Goal: Communication & Community: Answer question/provide support

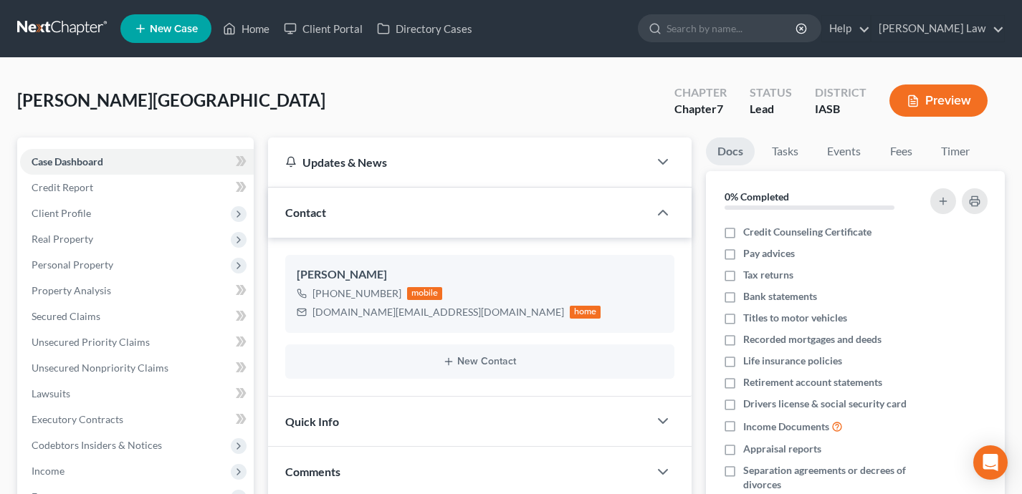
select select "0"
click at [249, 29] on link "Home" at bounding box center [246, 29] width 61 height 26
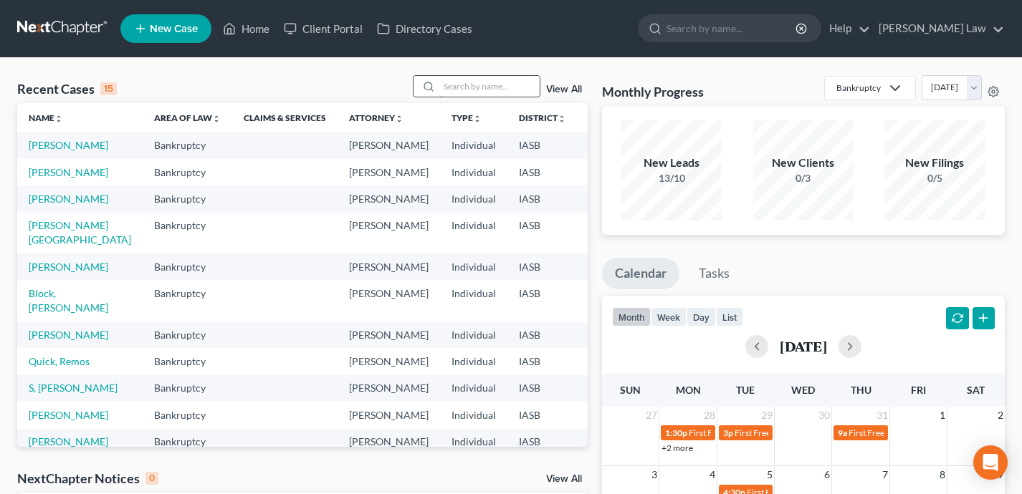
click at [491, 92] on input "search" at bounding box center [489, 86] width 100 height 21
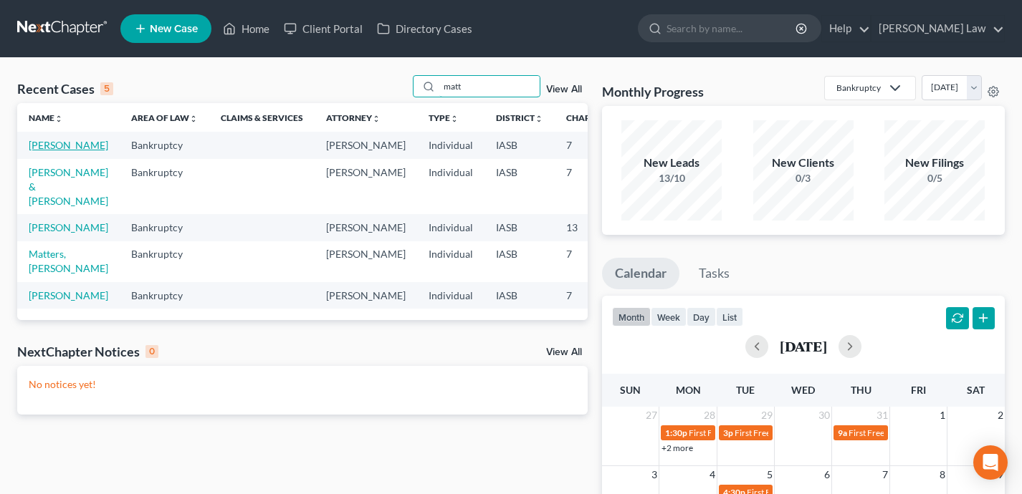
type input "matt"
click at [46, 151] on link "[PERSON_NAME]" at bounding box center [69, 145] width 80 height 12
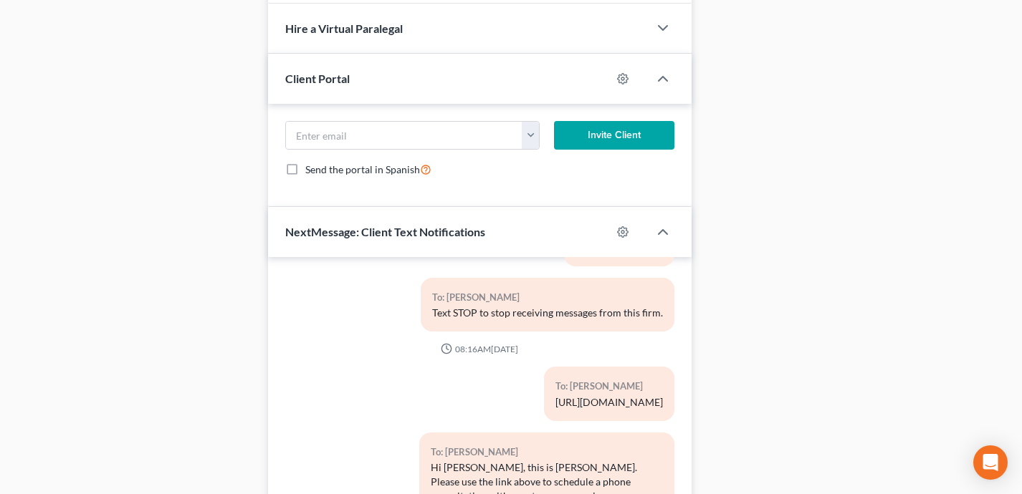
scroll to position [1143, 0]
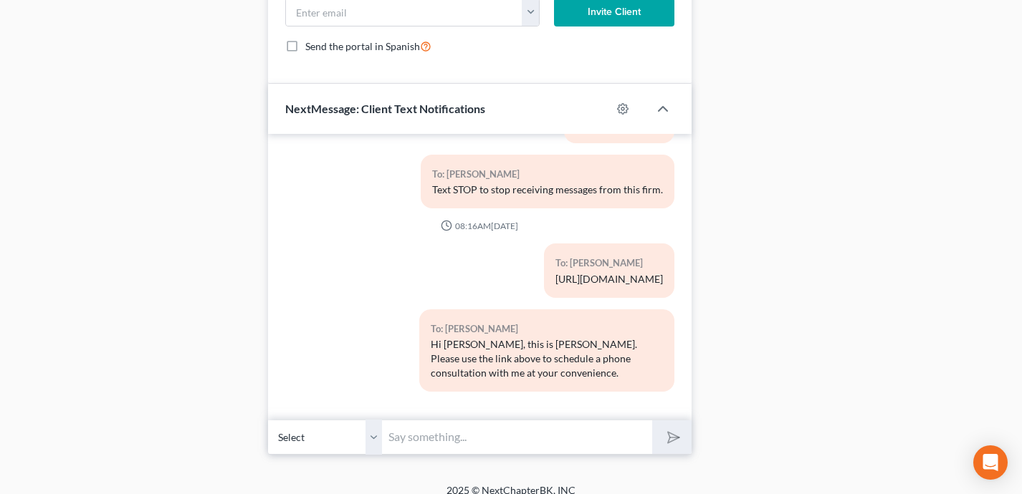
click at [405, 423] on input "text" at bounding box center [517, 437] width 269 height 35
type input "M"
type input "Hi [PERSON_NAME] - this is [PERSON_NAME]. I am being called into court at 3pm […"
click at [652, 420] on button "submit" at bounding box center [671, 437] width 39 height 34
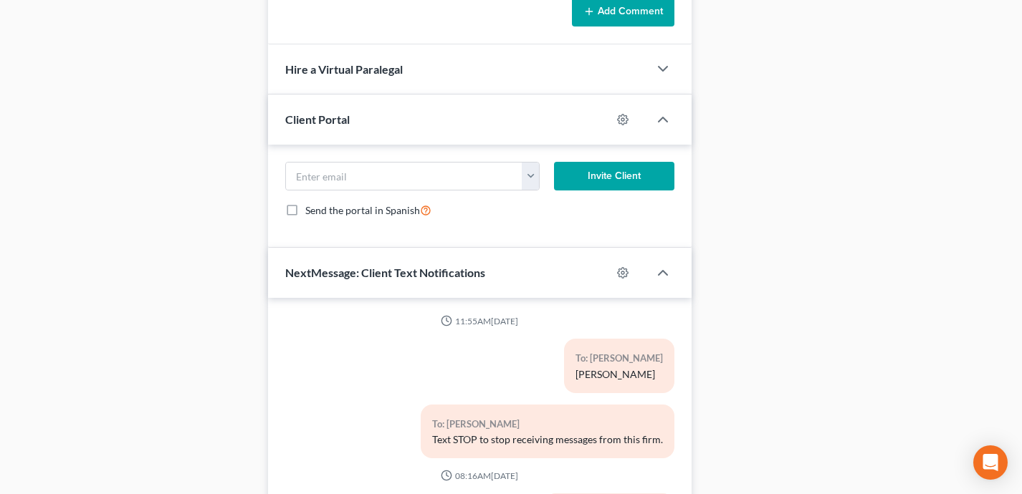
scroll to position [102, 0]
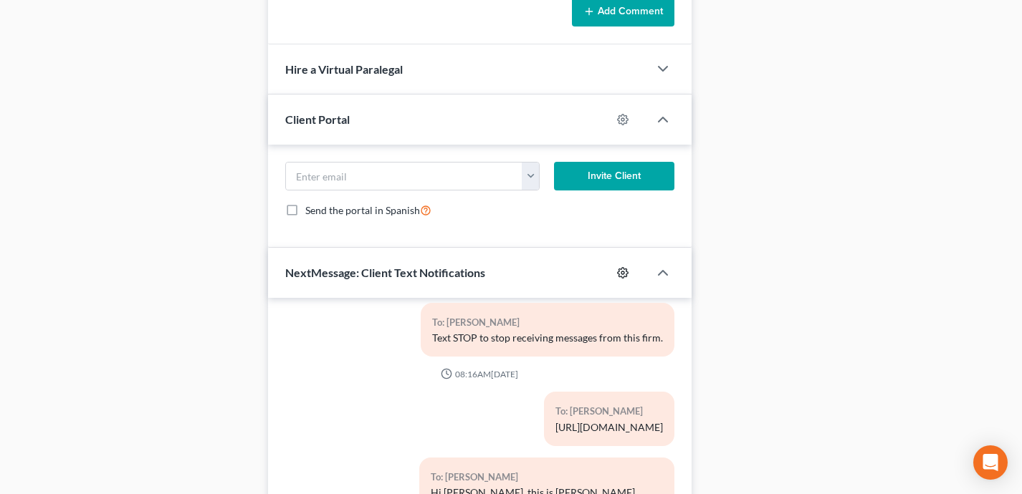
click at [625, 267] on icon "button" at bounding box center [622, 272] width 11 height 11
select select "0"
select select
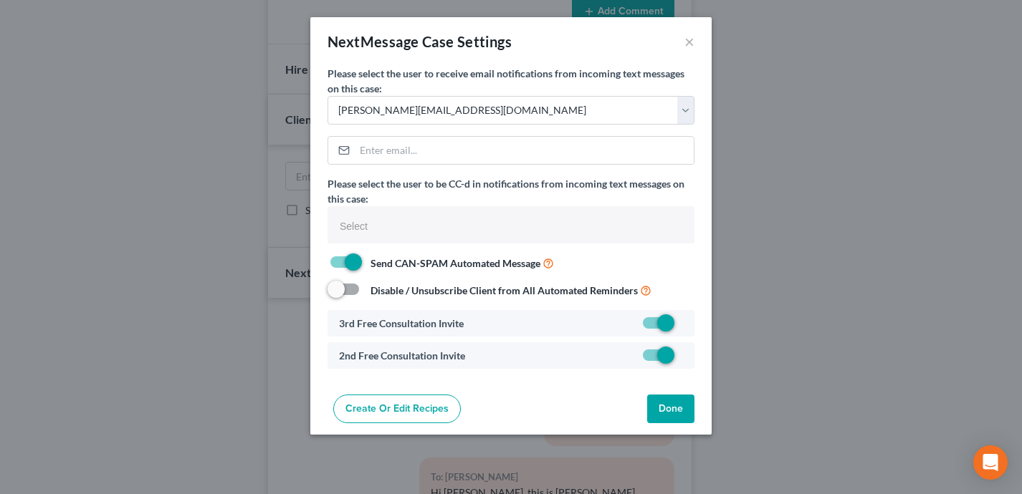
click at [808, 261] on div "NextMessage Case Settings × Please select the user to receive email notificatio…" at bounding box center [511, 247] width 1022 height 494
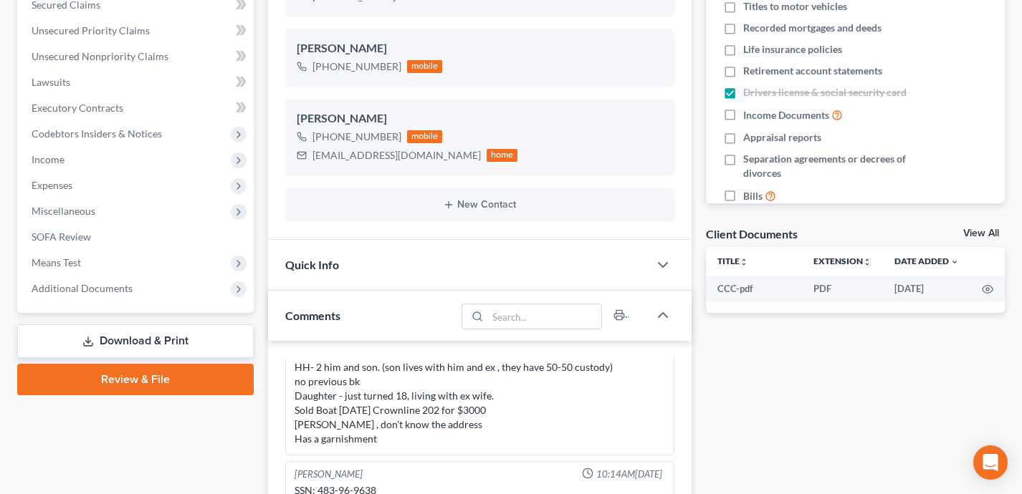
scroll to position [306, 0]
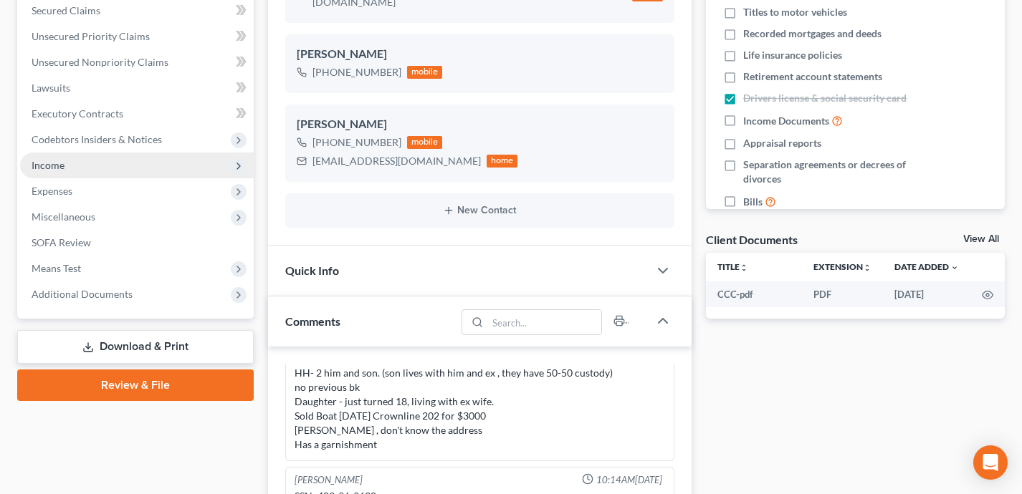
click at [196, 168] on span "Income" at bounding box center [137, 166] width 234 height 26
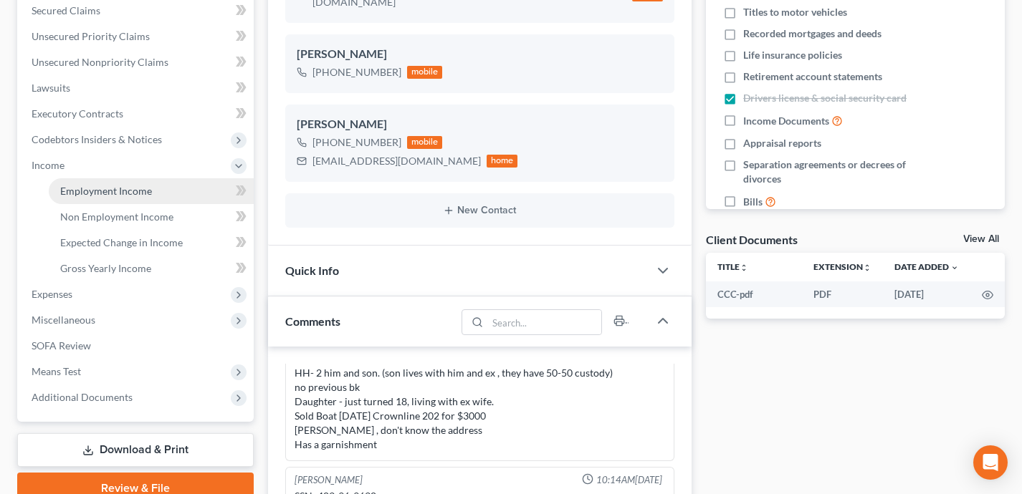
click at [192, 188] on link "Employment Income" at bounding box center [151, 191] width 205 height 26
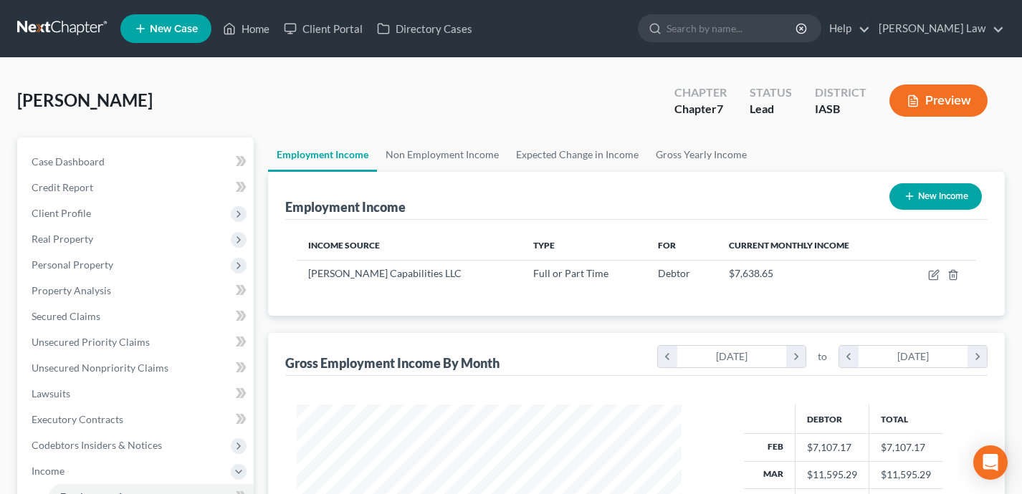
scroll to position [256, 413]
click at [253, 31] on link "Home" at bounding box center [246, 29] width 61 height 26
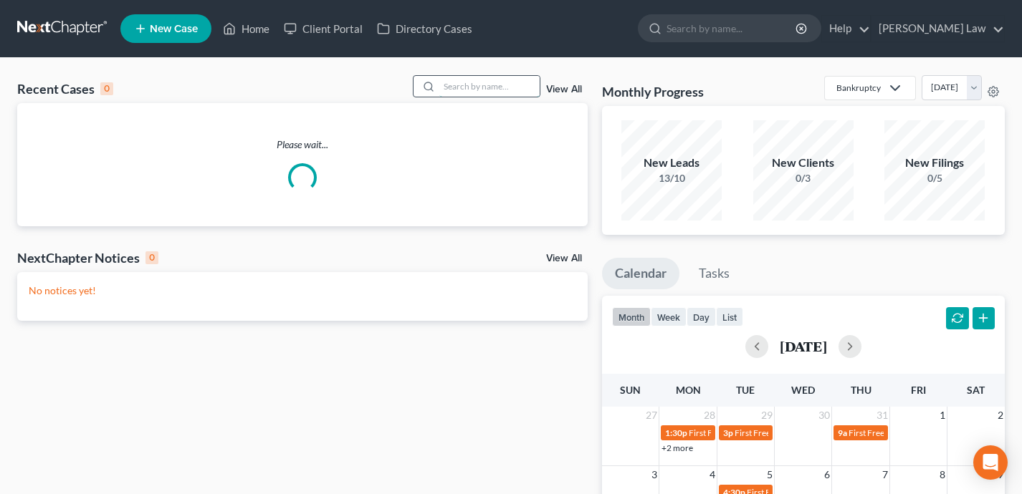
click at [493, 89] on input "search" at bounding box center [489, 86] width 100 height 21
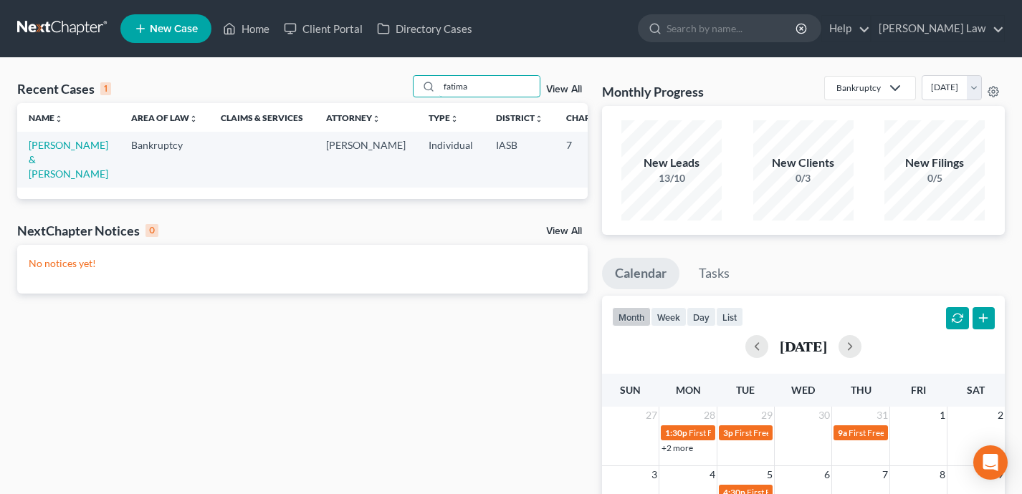
type input "fatima"
click at [48, 165] on td "Secic, Sadif & Fatima" at bounding box center [68, 159] width 102 height 55
click at [44, 158] on link "Secic, Sadif & Fatima" at bounding box center [69, 159] width 80 height 41
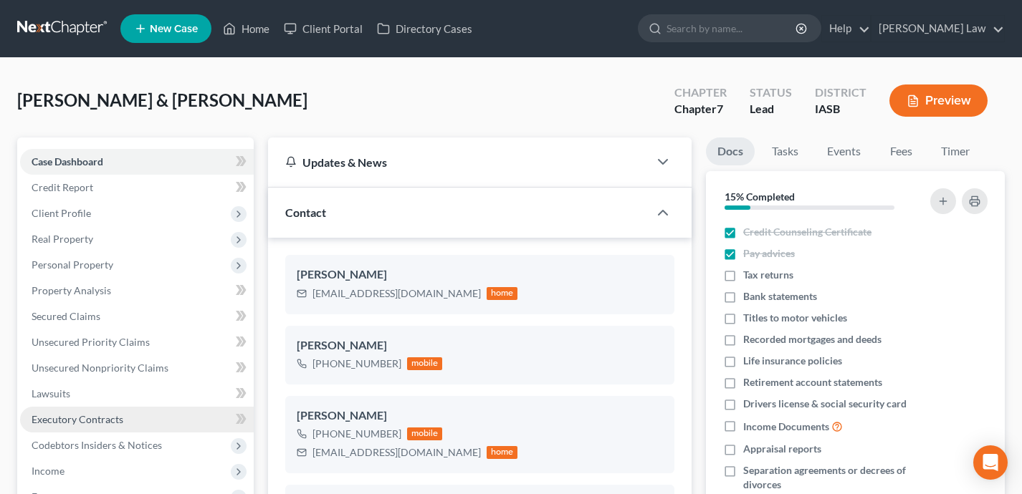
scroll to position [87, 0]
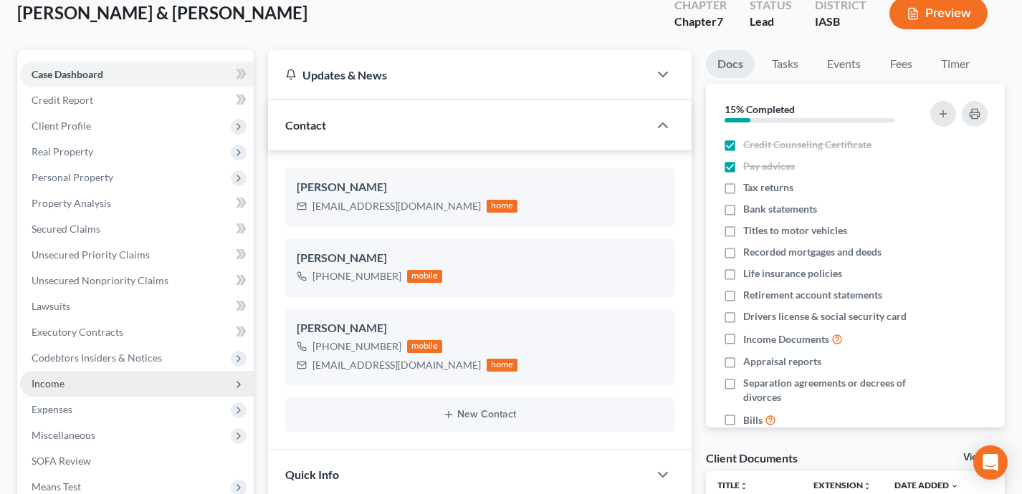
click at [104, 383] on span "Income" at bounding box center [137, 384] width 234 height 26
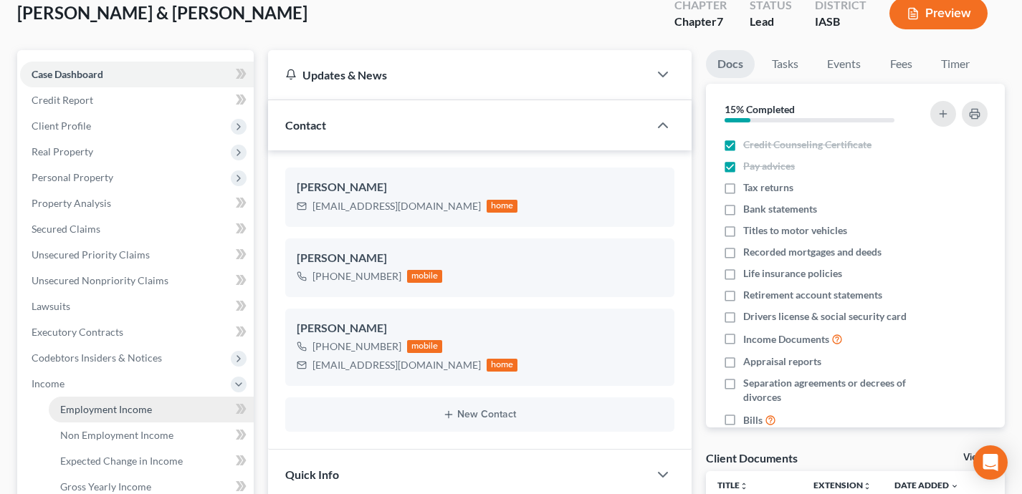
click at [120, 408] on span "Employment Income" at bounding box center [106, 409] width 92 height 12
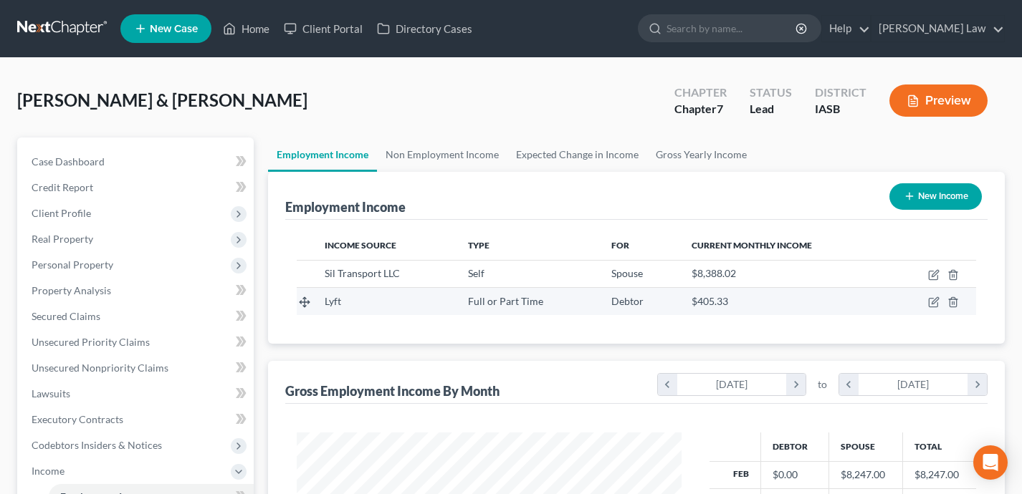
scroll to position [256, 413]
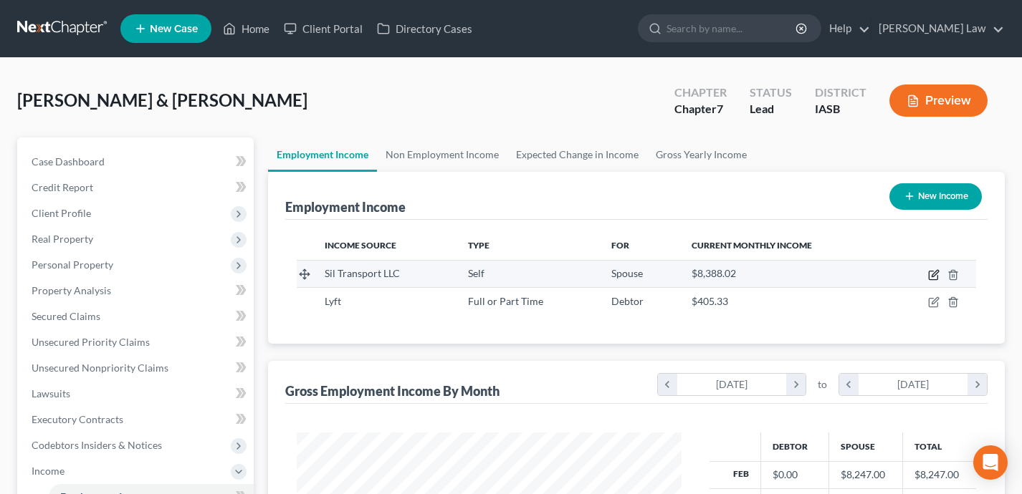
click at [933, 273] on icon "button" at bounding box center [934, 273] width 6 height 6
select select "1"
select select "16"
select select "3"
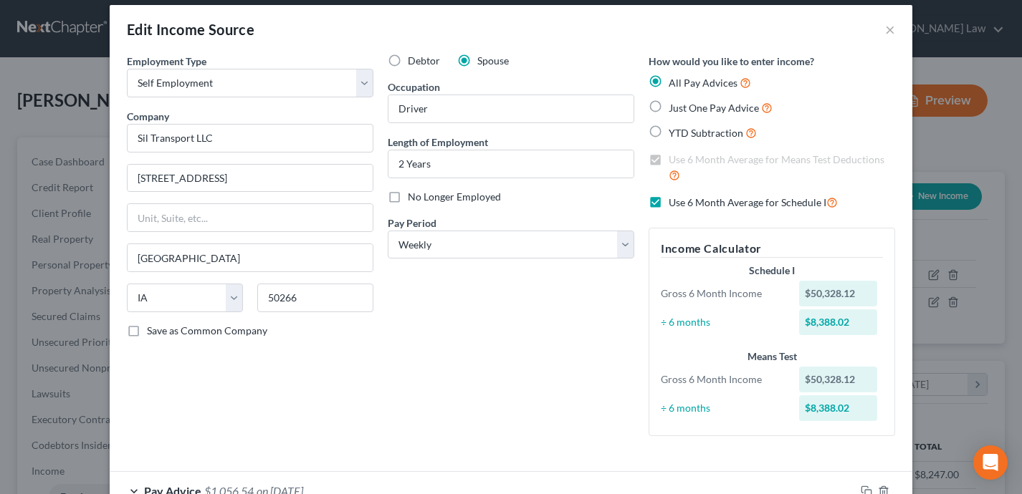
scroll to position [0, 0]
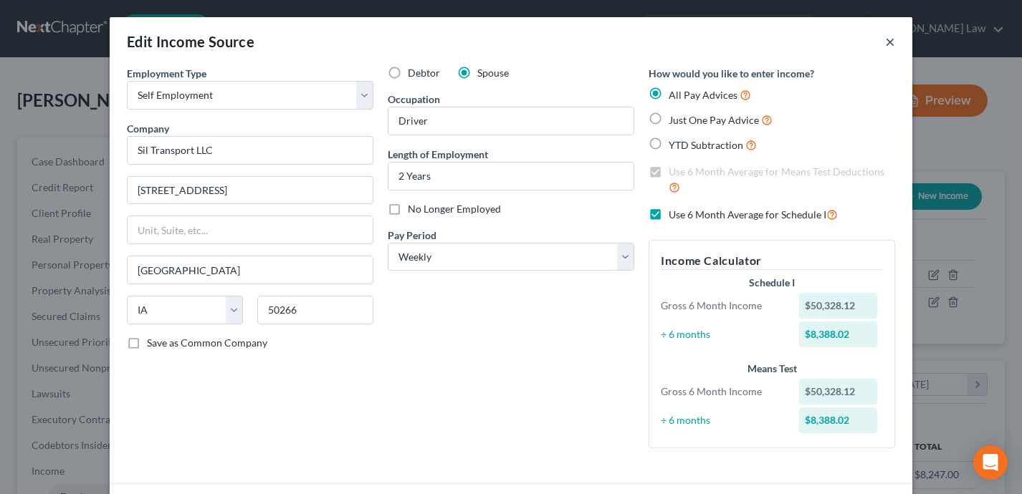
click at [889, 45] on button "×" at bounding box center [890, 41] width 10 height 17
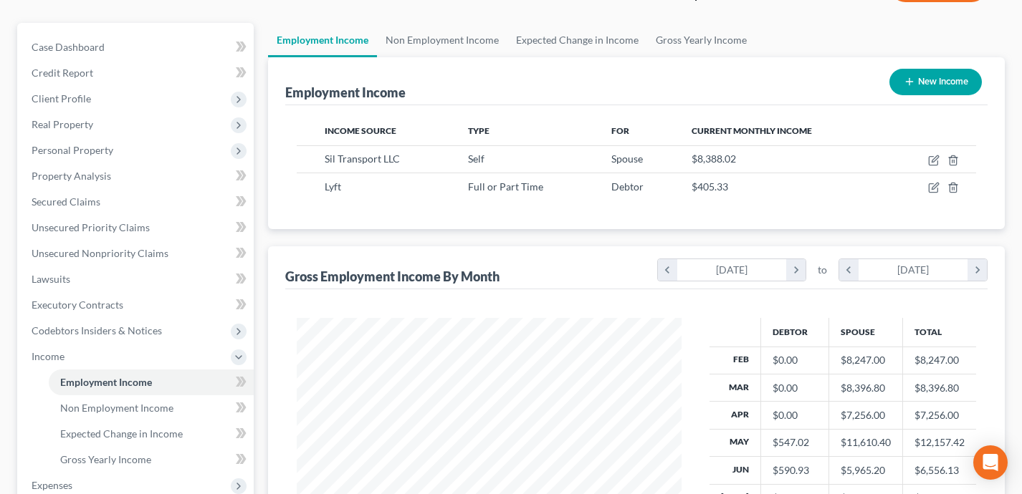
scroll to position [98, 0]
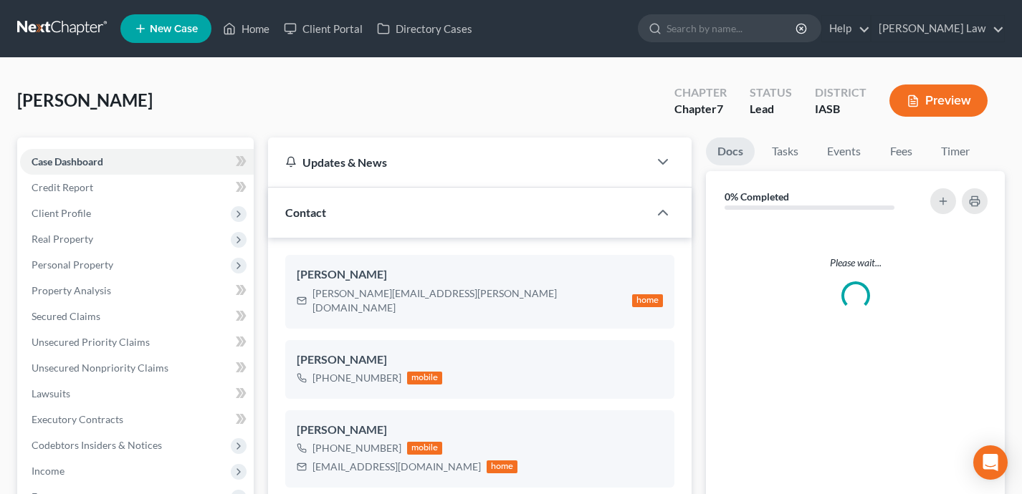
select select "0"
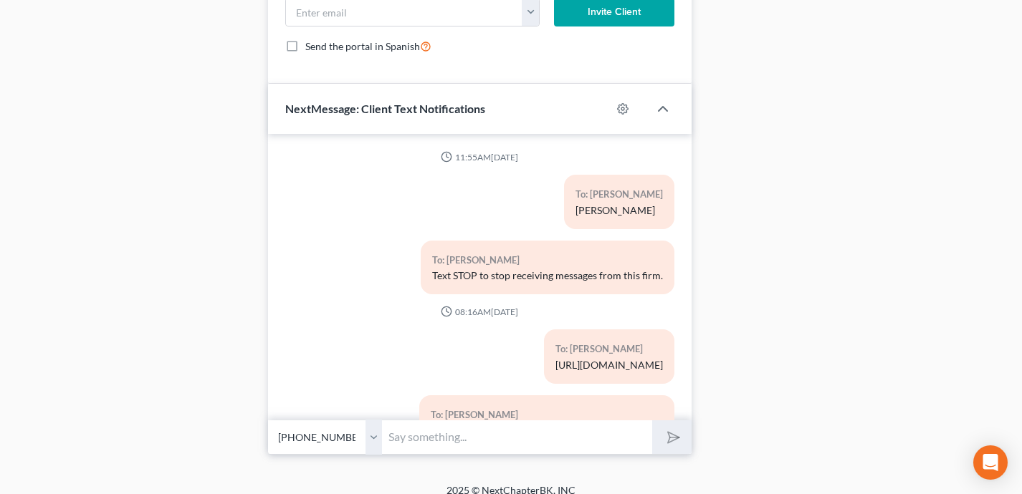
scroll to position [307, 0]
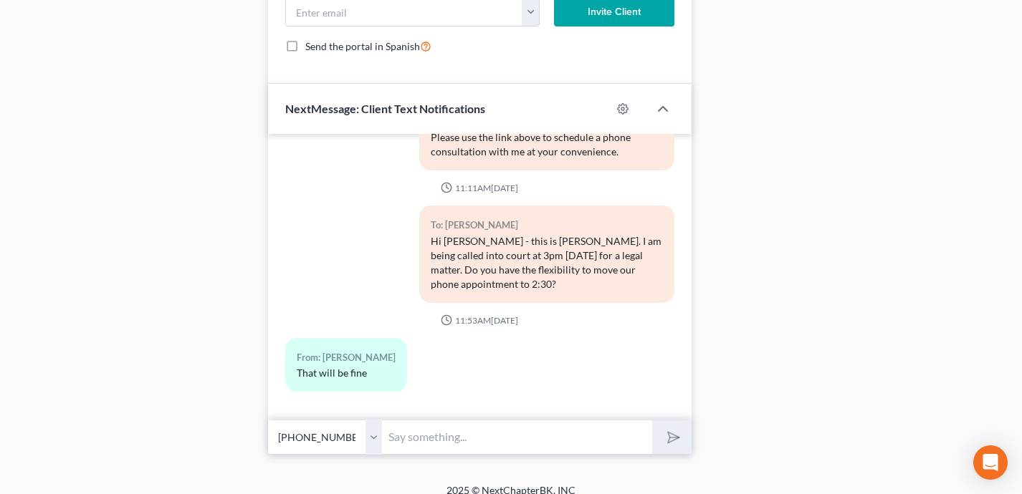
click at [474, 426] on input "text" at bounding box center [517, 437] width 269 height 35
type input "Thank you. I appreciate your flexibility."
click at [652, 420] on button "submit" at bounding box center [671, 437] width 39 height 34
